Goal: Information Seeking & Learning: Learn about a topic

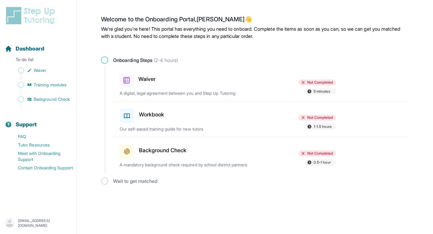
click at [105, 59] on span at bounding box center [104, 60] width 7 height 7
click at [137, 83] on div "Waiver" at bounding box center [155, 79] width 70 height 16
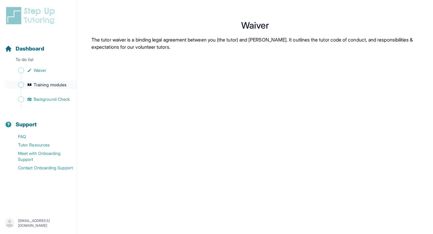
click at [45, 84] on span "Training modules" at bounding box center [50, 85] width 33 height 6
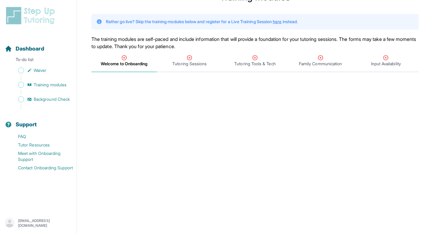
scroll to position [22, 0]
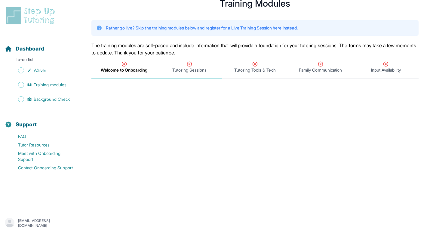
click at [190, 68] on span "Tutoring Sessions" at bounding box center [189, 70] width 34 height 6
click at [136, 71] on span "Welcome to Onboarding" at bounding box center [124, 70] width 46 height 6
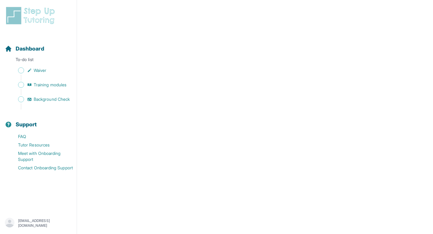
scroll to position [256, 0]
